Goal: Check status: Check status

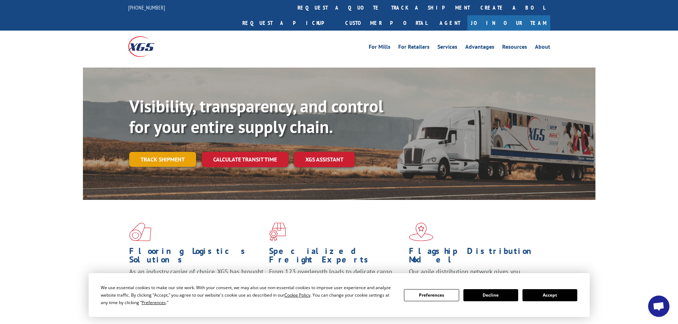
click at [172, 152] on link "Track shipment" at bounding box center [162, 159] width 67 height 15
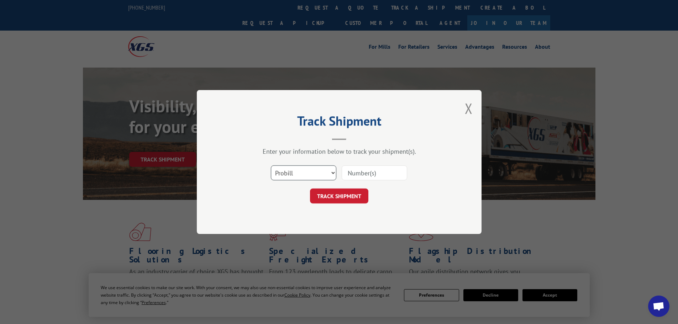
click at [333, 174] on select "Select category... Probill BOL PO" at bounding box center [304, 173] width 66 height 15
select select "bol"
click at [271, 166] on select "Select category... Probill BOL PO" at bounding box center [304, 173] width 66 height 15
click at [389, 169] on input at bounding box center [375, 173] width 66 height 15
type input "6024561"
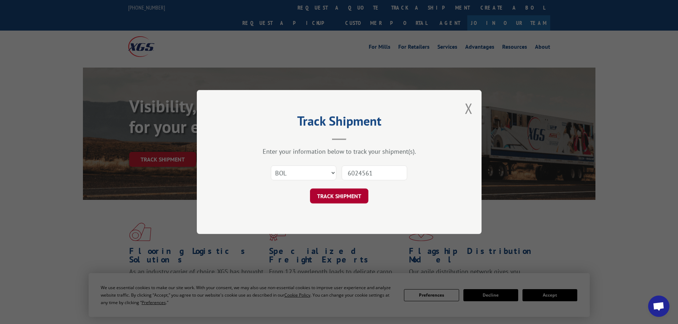
click at [337, 195] on button "TRACK SHIPMENT" at bounding box center [339, 196] width 58 height 15
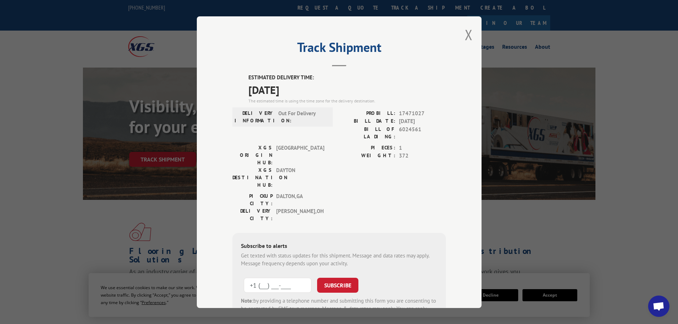
click at [296, 278] on input "+1 (___) ___-____" at bounding box center [278, 285] width 68 height 15
type input "[PHONE_NUMBER]"
click at [334, 278] on button "SUBSCRIBE" at bounding box center [337, 285] width 41 height 15
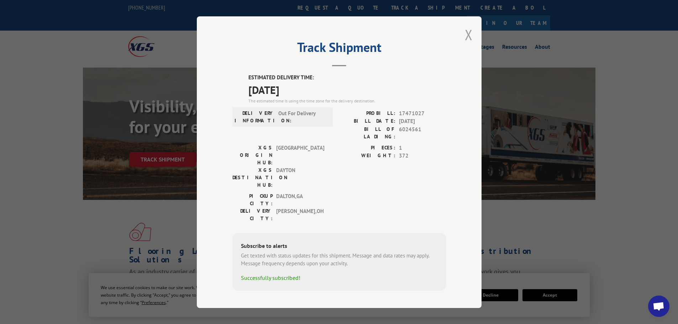
click at [469, 40] on button "Close modal" at bounding box center [469, 34] width 8 height 19
